Goal: Find specific page/section: Find specific page/section

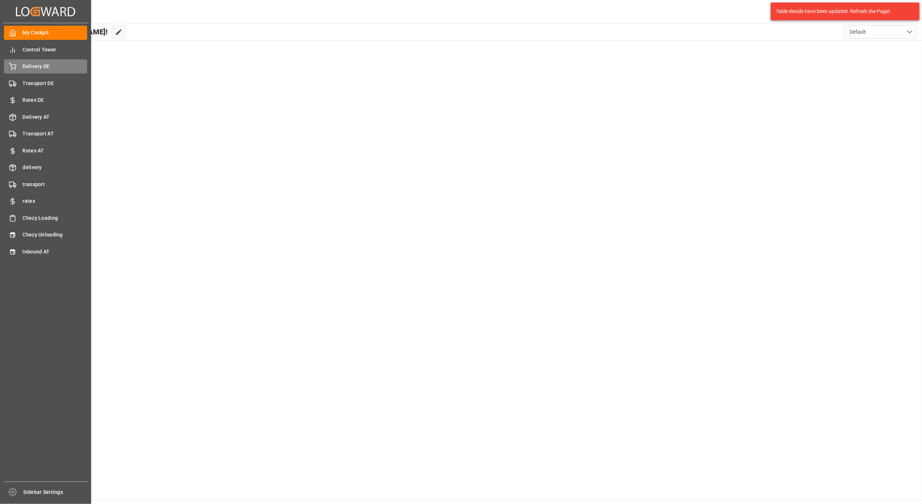
click at [55, 69] on span "Delivery DE" at bounding box center [55, 67] width 65 height 8
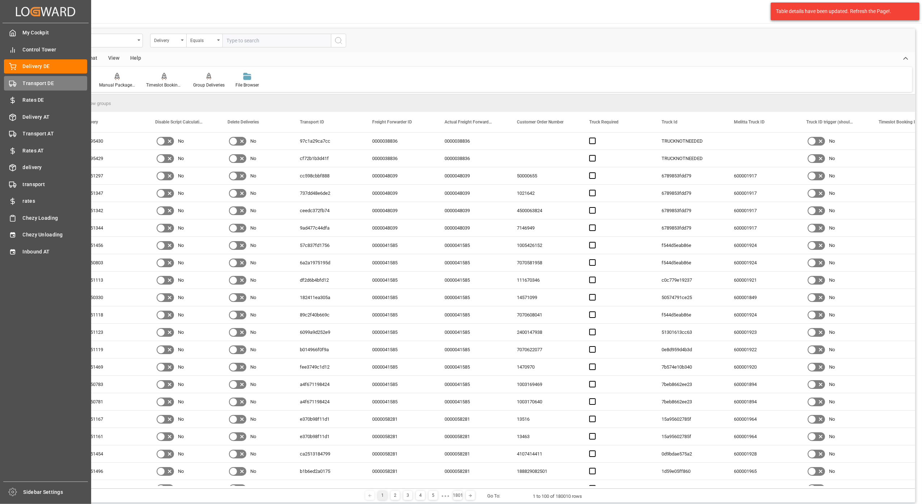
click at [16, 80] on div "Transport DE Transport DE" at bounding box center [45, 83] width 83 height 14
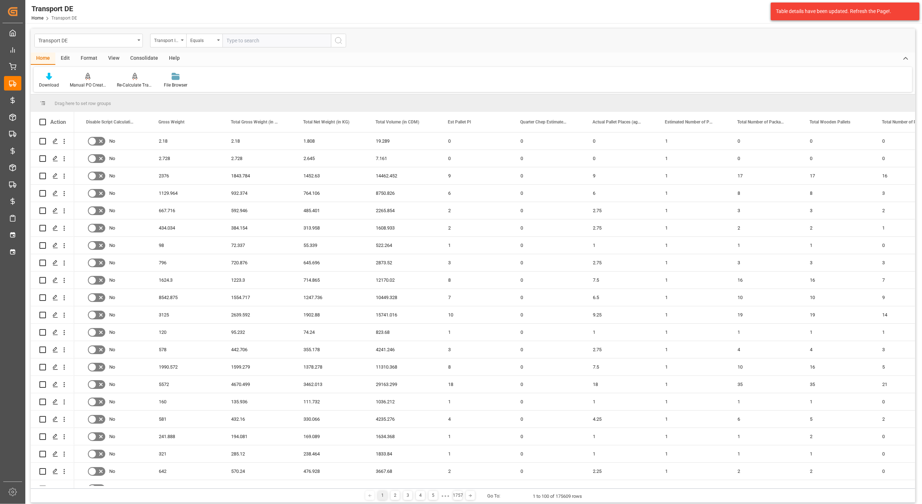
scroll to position [0, 821]
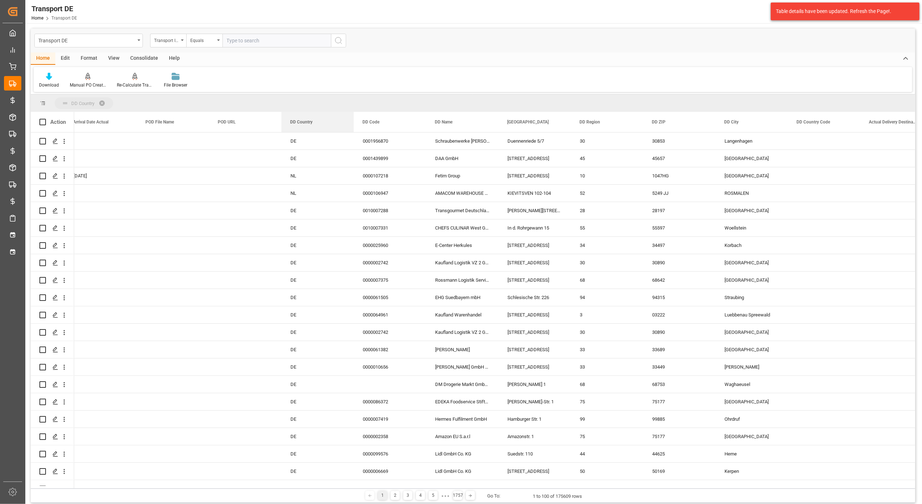
drag, startPoint x: 478, startPoint y: 120, endPoint x: 141, endPoint y: 100, distance: 337.1
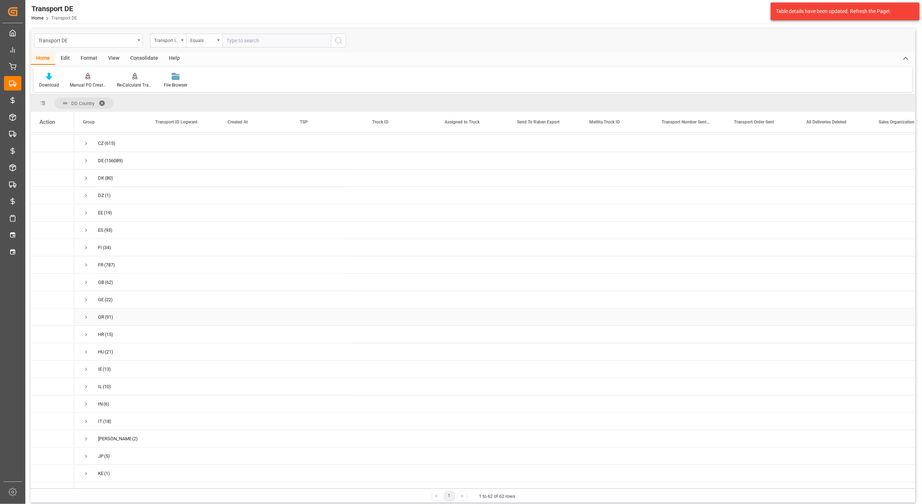
click at [87, 318] on span "Press SPACE to select this row." at bounding box center [86, 317] width 7 height 7
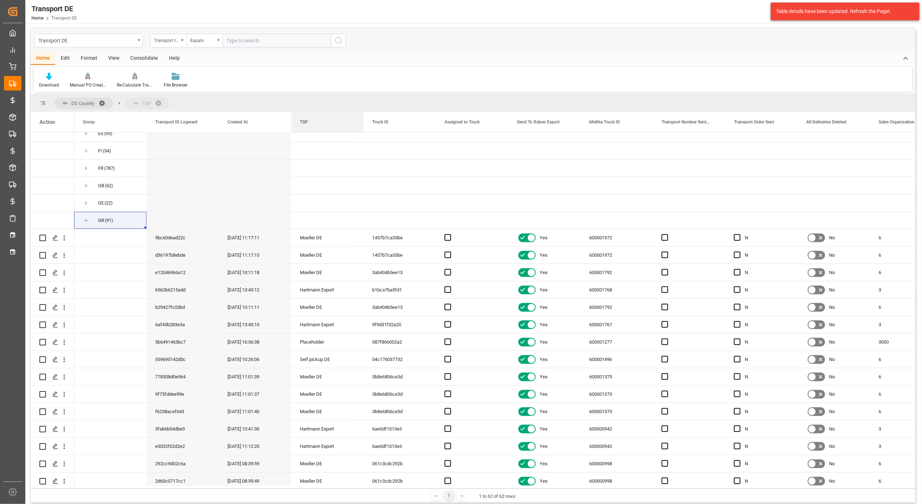
drag, startPoint x: 311, startPoint y: 122, endPoint x: 142, endPoint y: 100, distance: 170.5
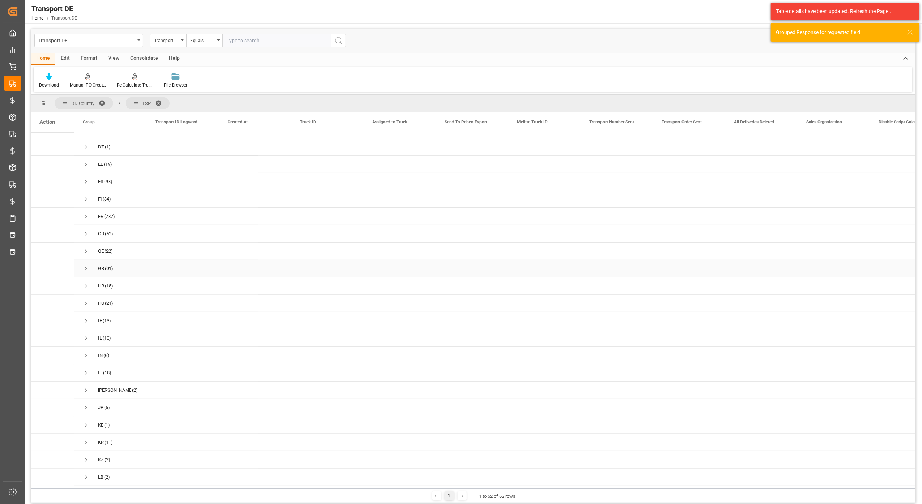
click at [84, 267] on span "Press SPACE to select this row." at bounding box center [86, 268] width 7 height 7
click at [101, 284] on span "Press SPACE to select this row." at bounding box center [101, 286] width 7 height 7
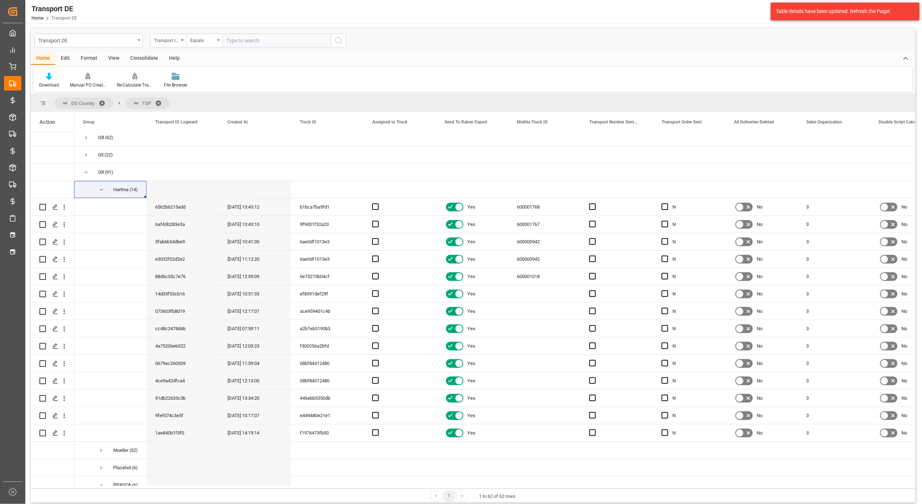
drag, startPoint x: 106, startPoint y: 488, endPoint x: 123, endPoint y: 488, distance: 17.4
click at [123, 488] on div "1 1 to 62 of 62 rows" at bounding box center [473, 495] width 885 height 14
